Goal: Task Accomplishment & Management: Manage account settings

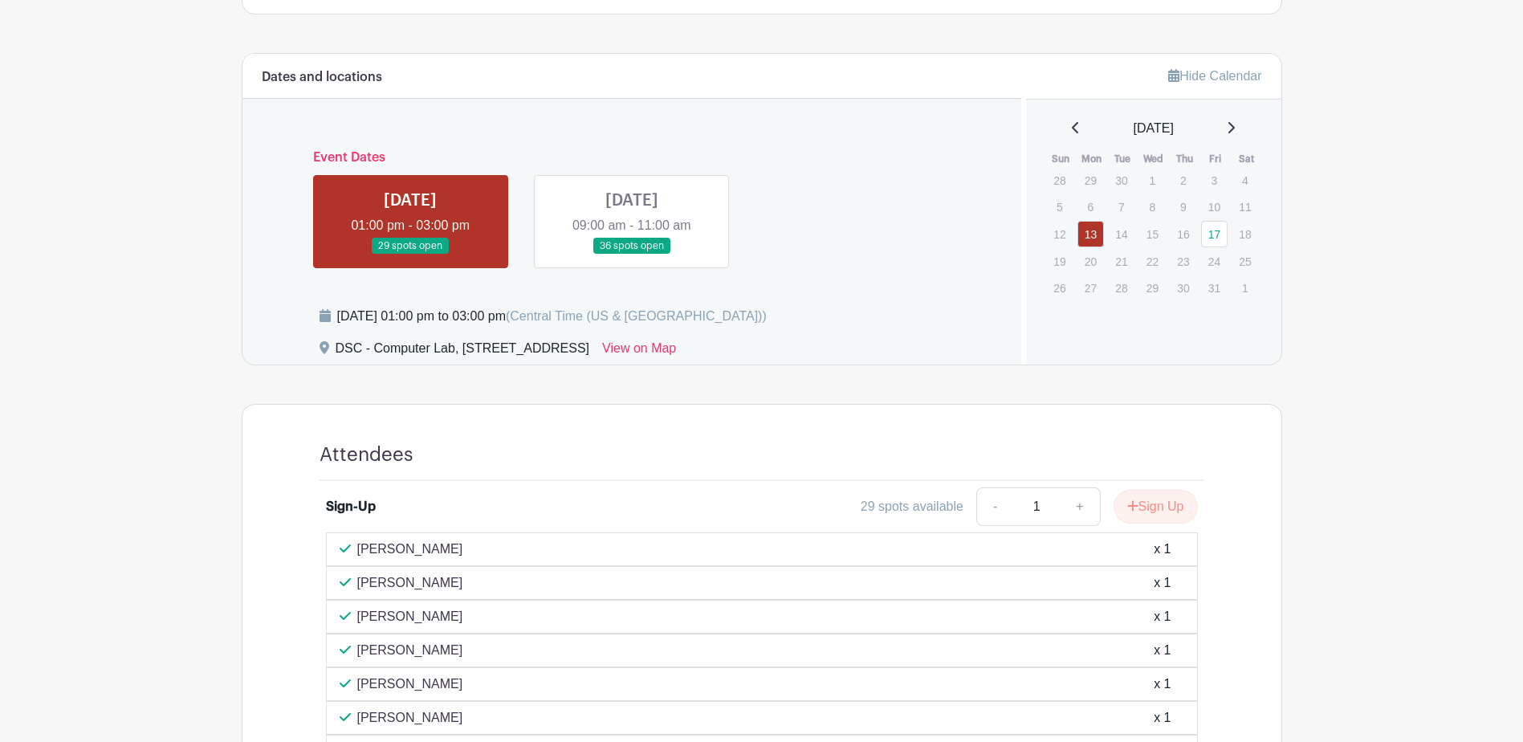
scroll to position [470, 0]
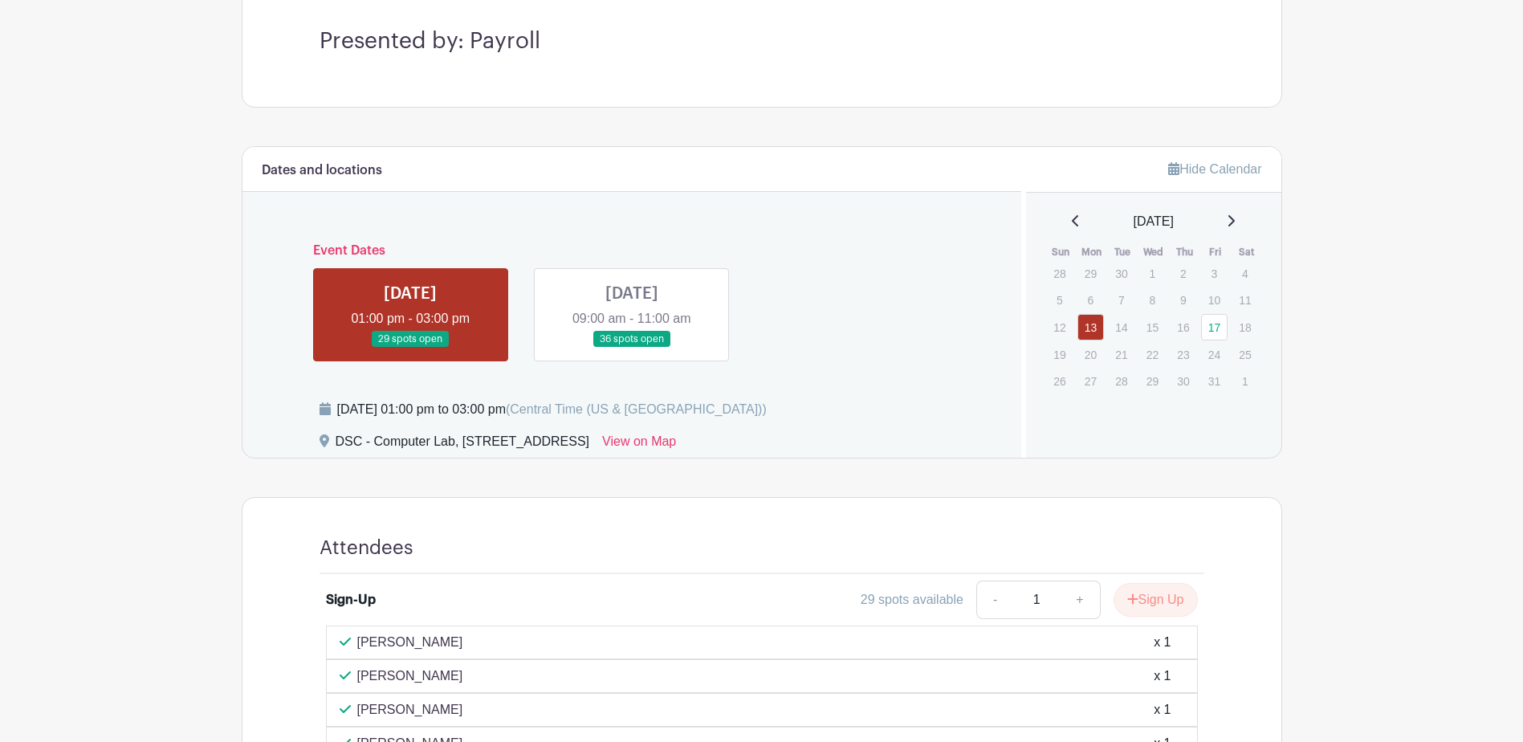
click at [632, 348] on link at bounding box center [632, 348] width 0 height 0
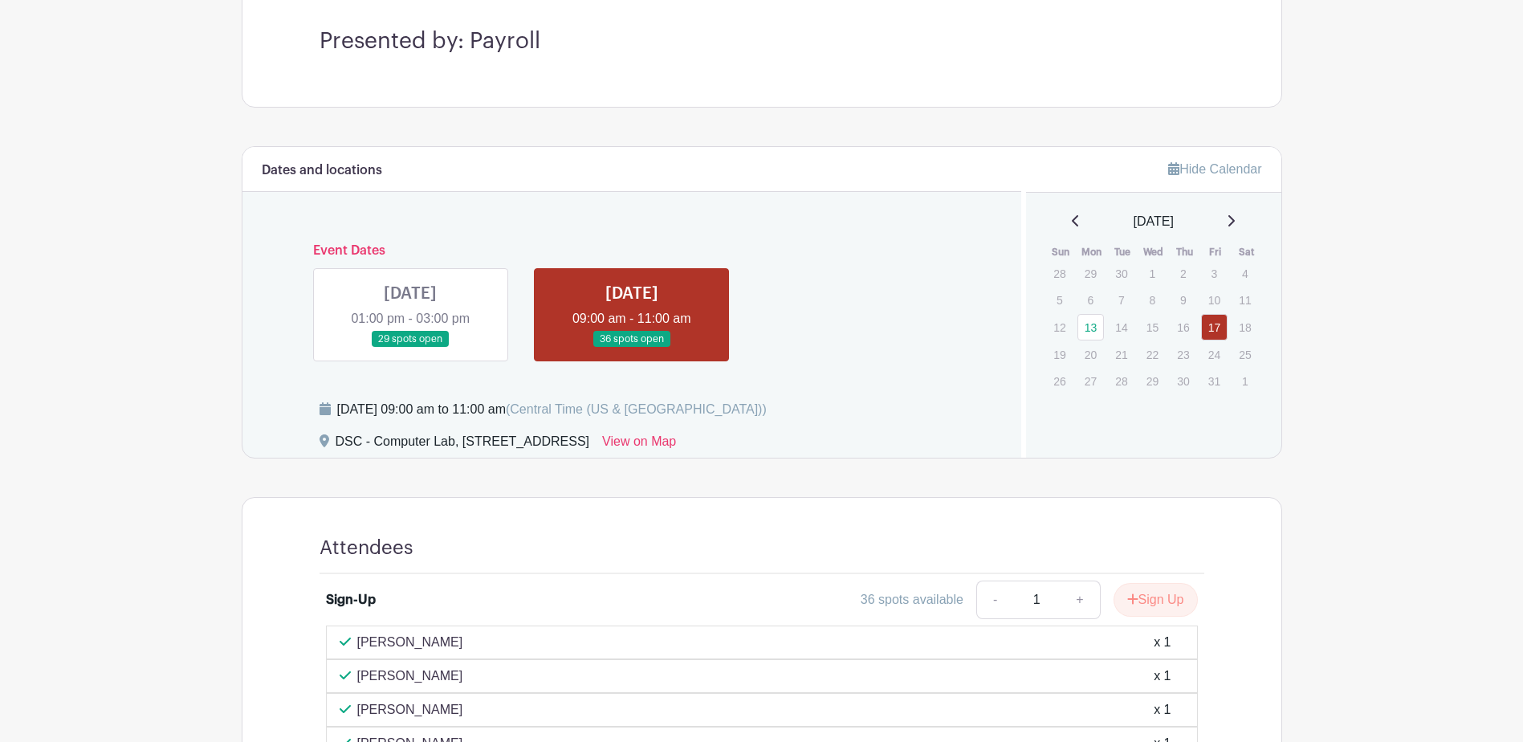
scroll to position [635, 0]
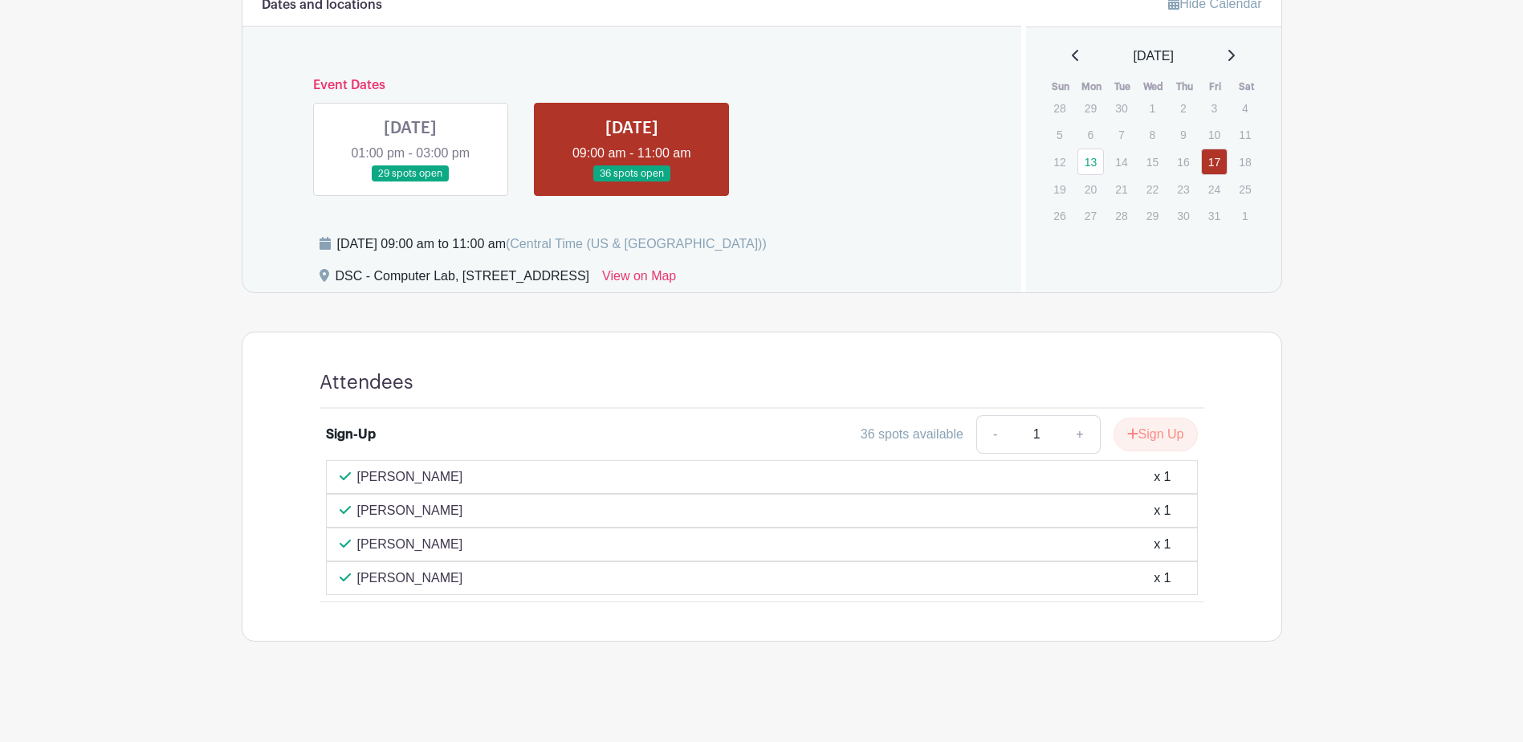
click at [410, 182] on link at bounding box center [410, 182] width 0 height 0
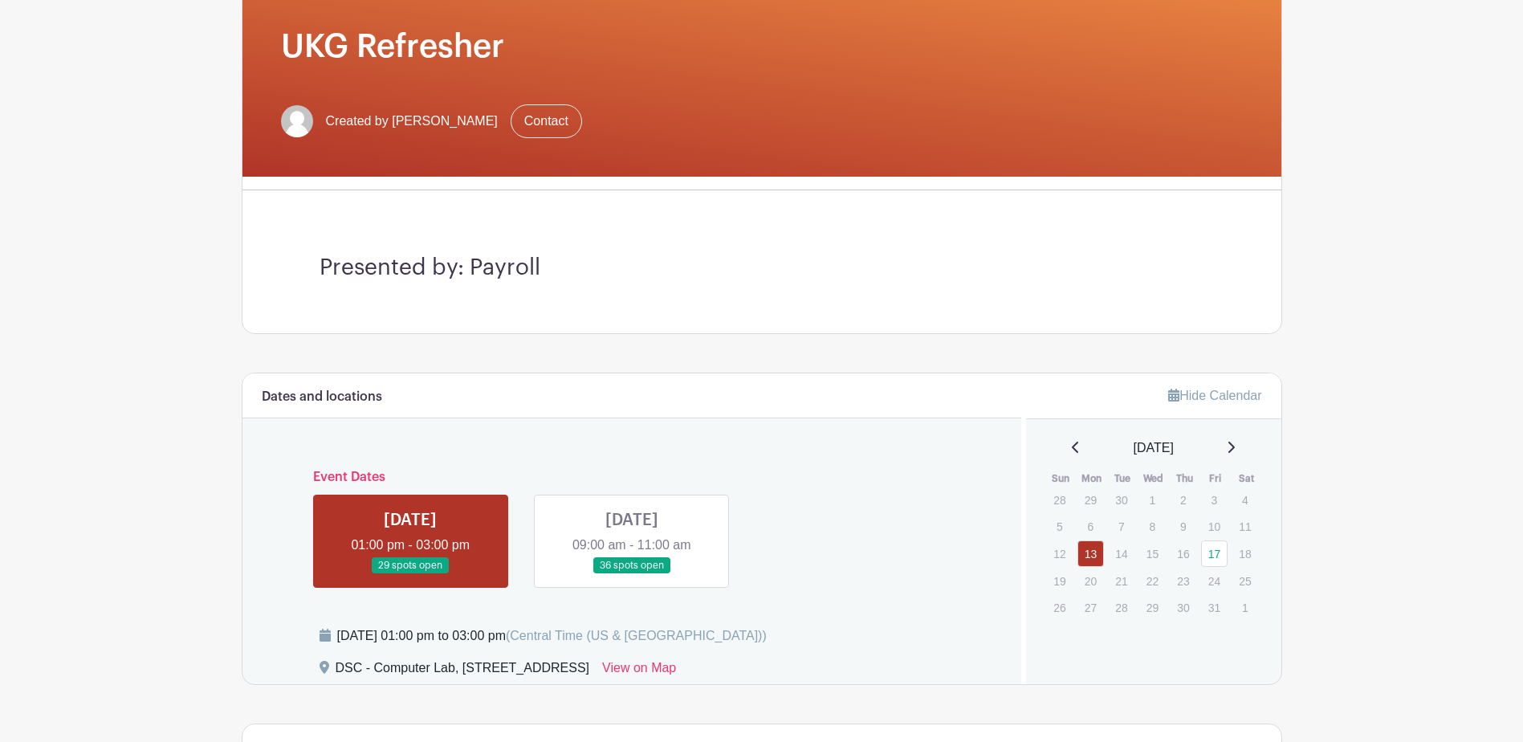
scroll to position [234, 0]
